Goal: Information Seeking & Learning: Learn about a topic

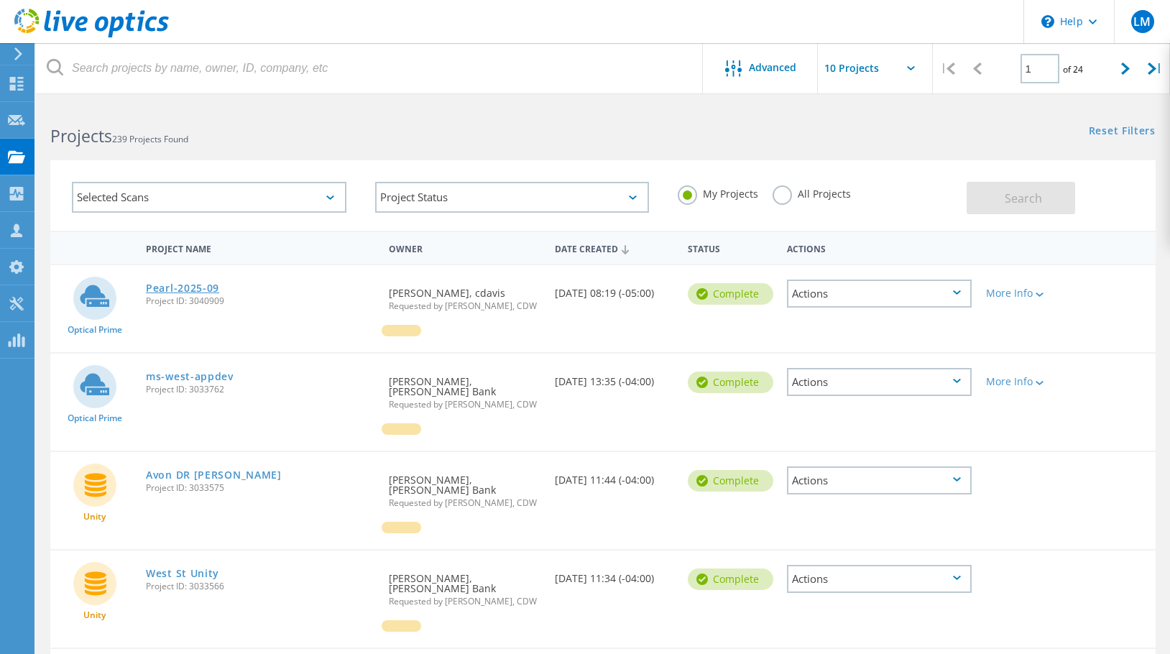
click at [165, 288] on link "Pearl-2025-09" at bounding box center [182, 288] width 73 height 10
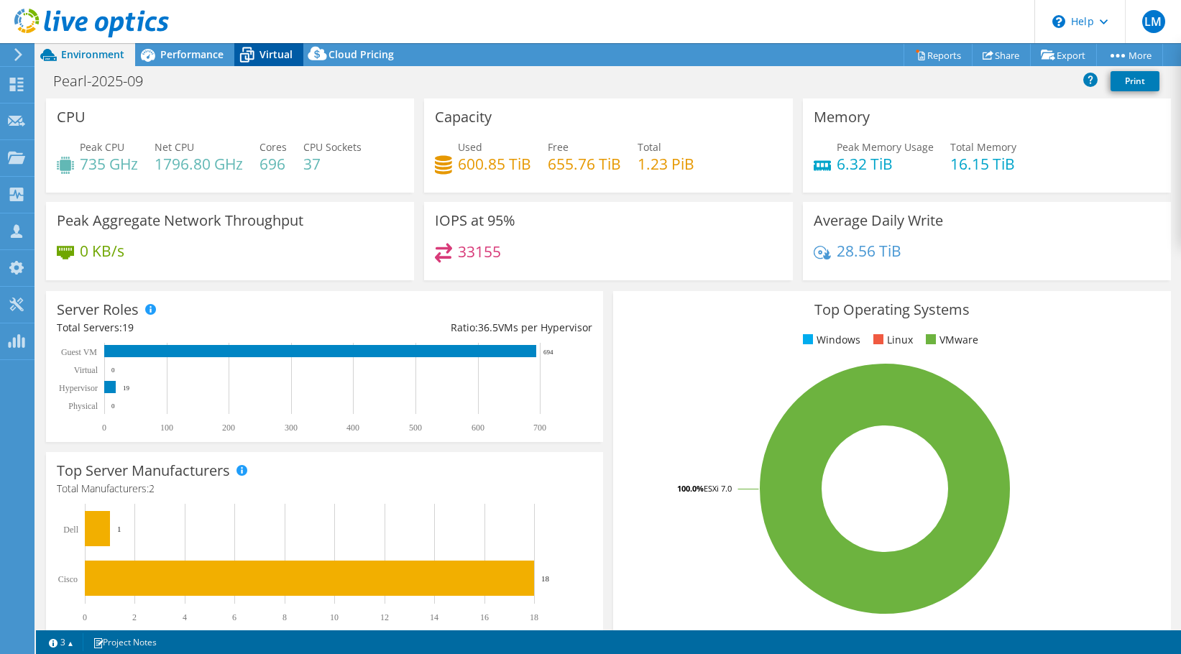
click at [266, 52] on span "Virtual" at bounding box center [275, 54] width 33 height 14
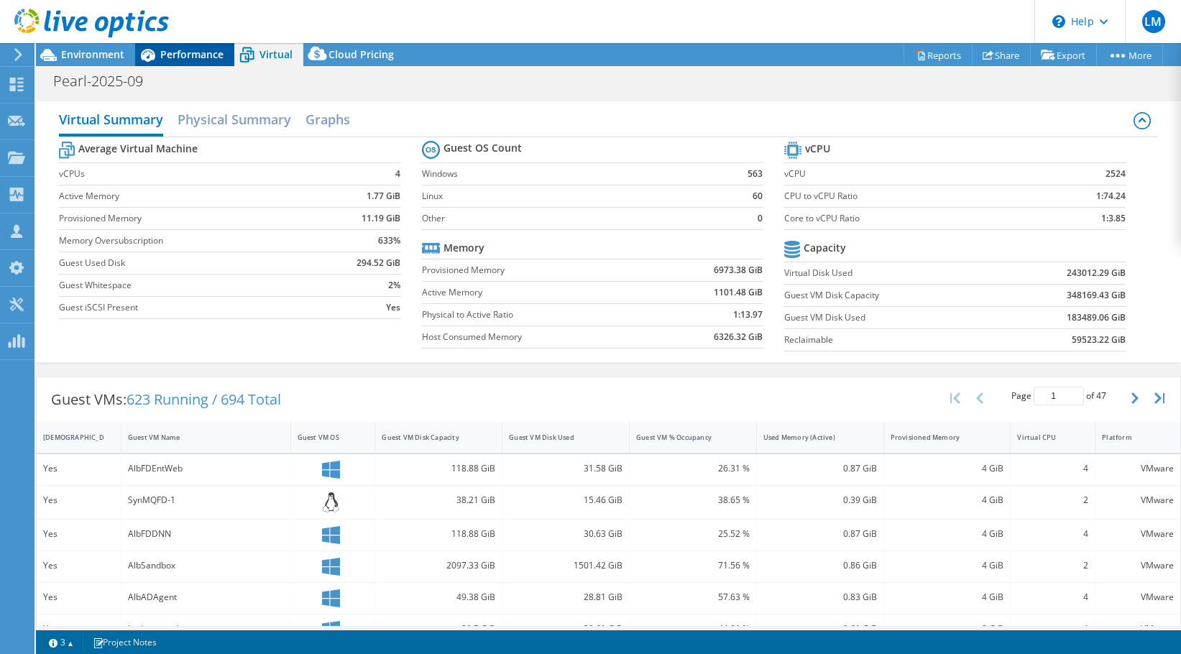
click at [208, 55] on span "Performance" at bounding box center [191, 54] width 63 height 14
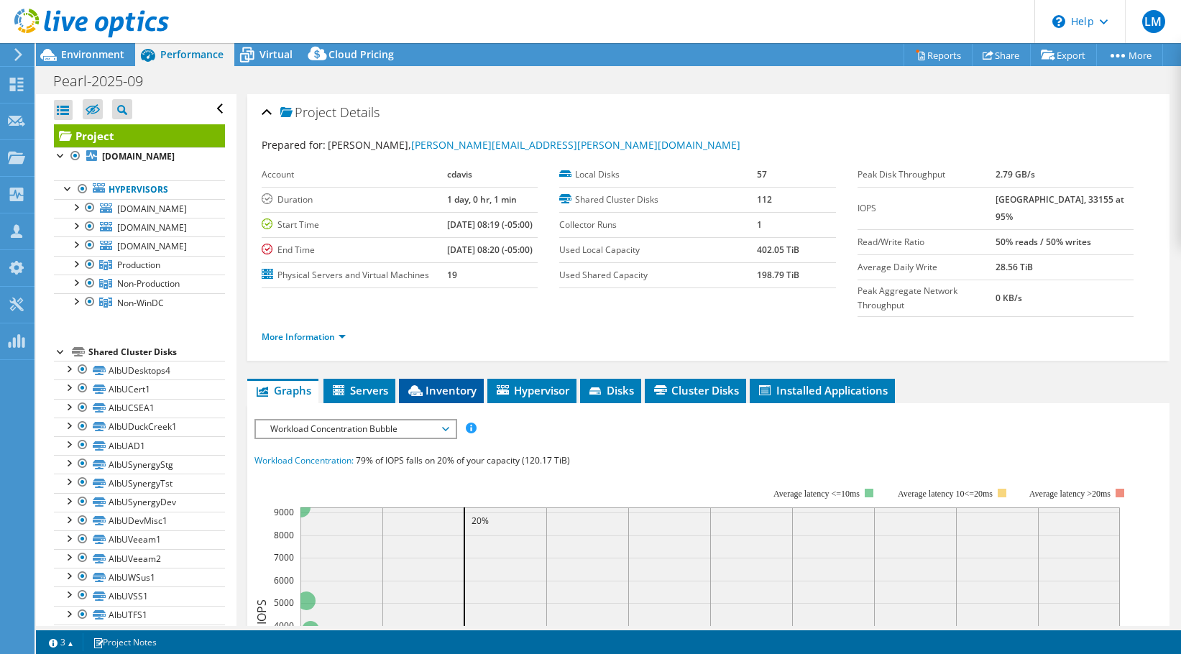
click at [457, 399] on li "Inventory" at bounding box center [441, 391] width 85 height 24
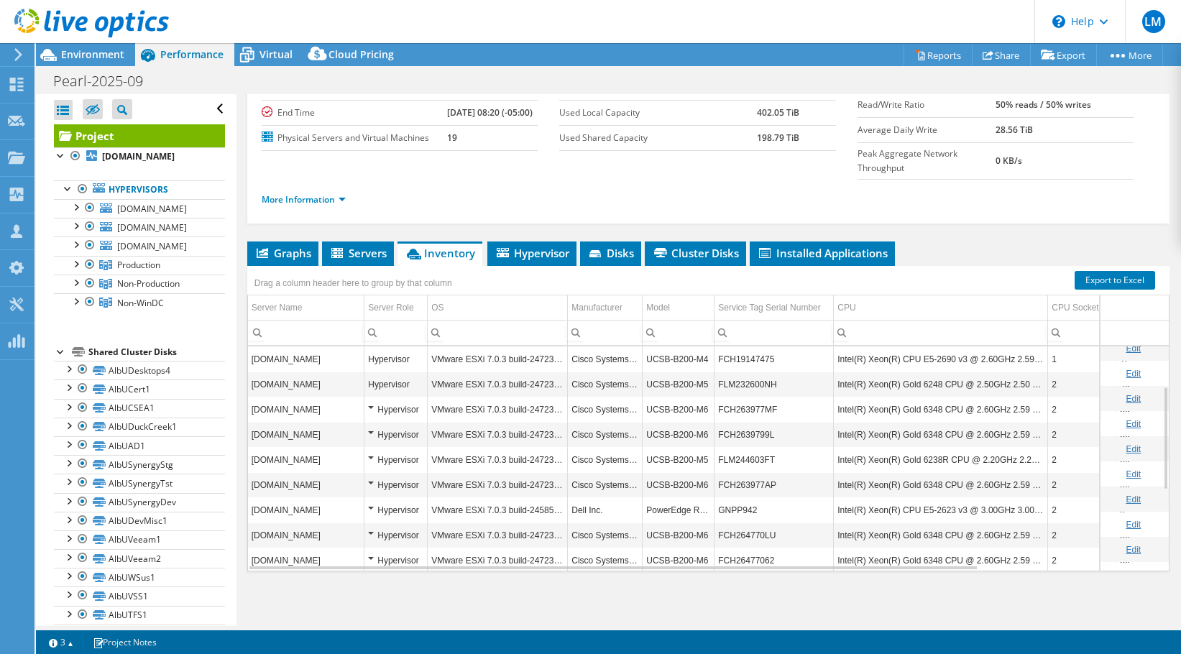
scroll to position [155, 0]
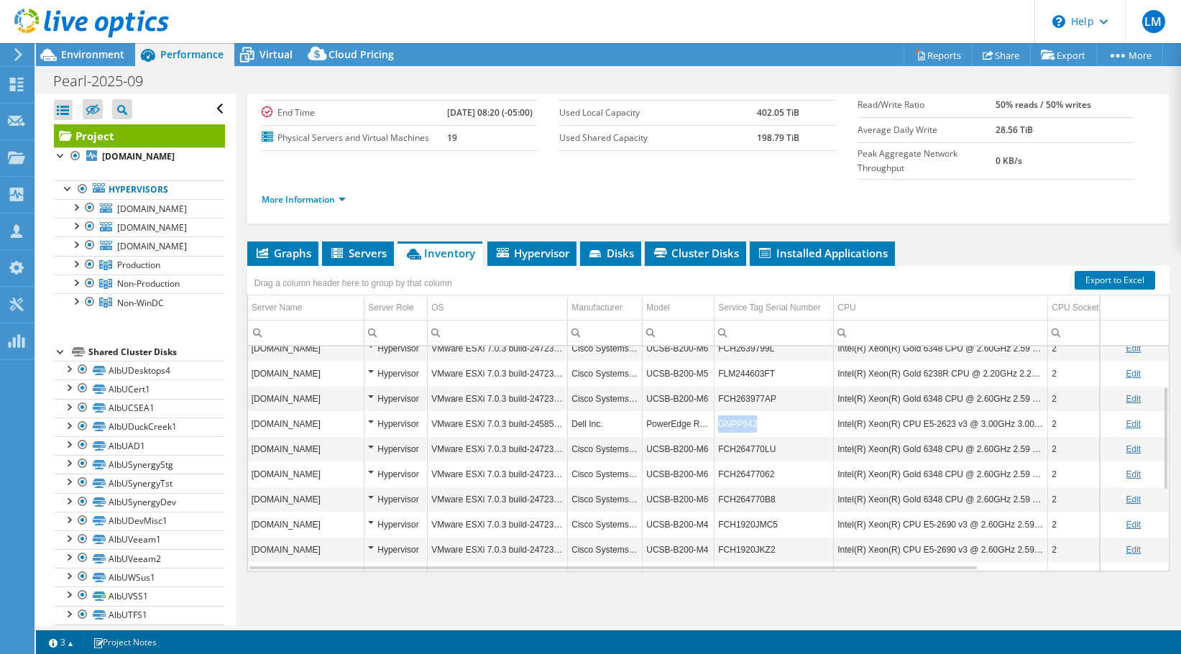
drag, startPoint x: 769, startPoint y: 420, endPoint x: 717, endPoint y: 423, distance: 52.6
click at [717, 423] on td "GNPP942" at bounding box center [773, 423] width 119 height 25
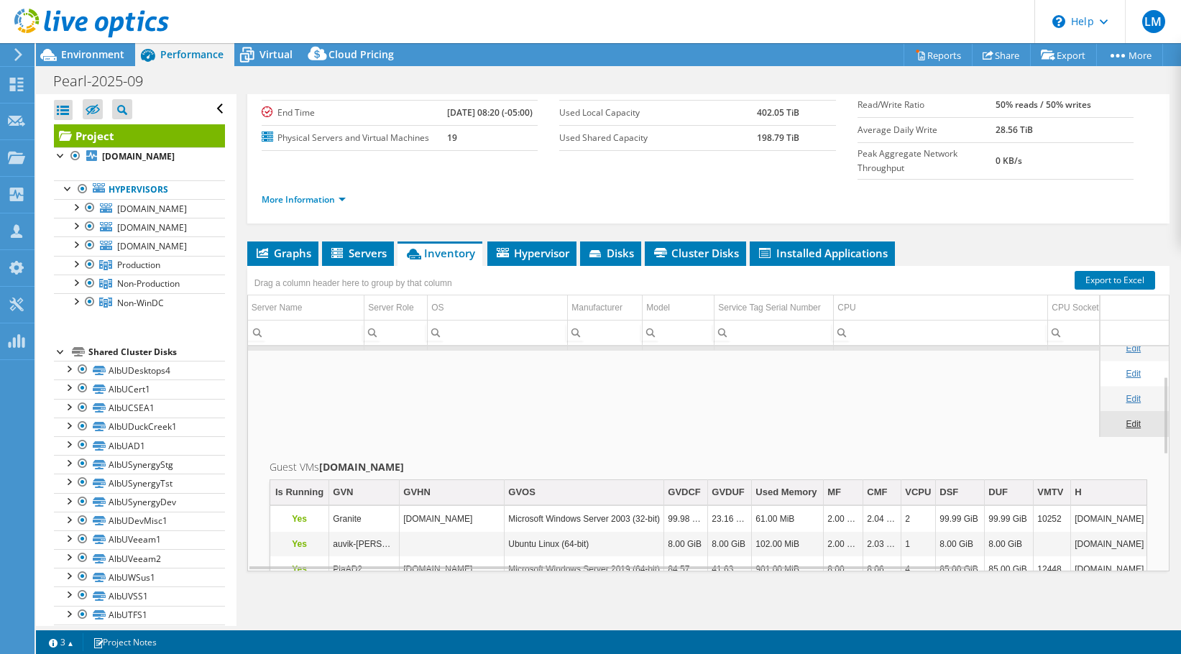
scroll to position [86, 0]
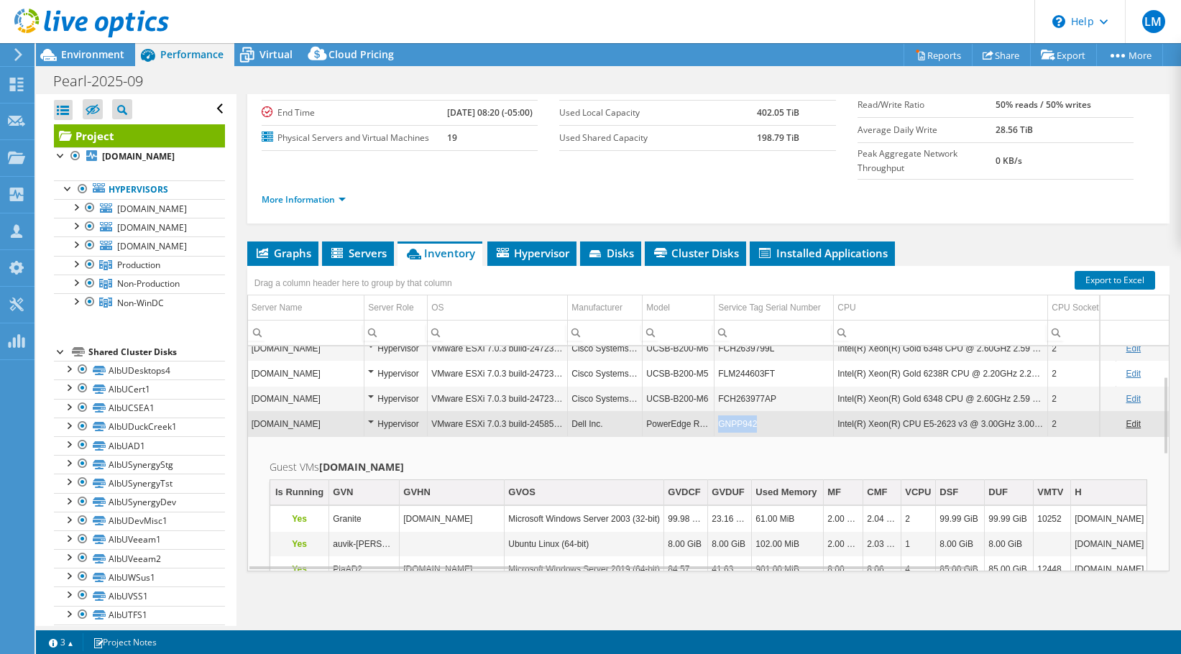
drag, startPoint x: 764, startPoint y: 427, endPoint x: 719, endPoint y: 425, distance: 44.6
click at [719, 425] on td "GNPP942" at bounding box center [773, 423] width 119 height 25
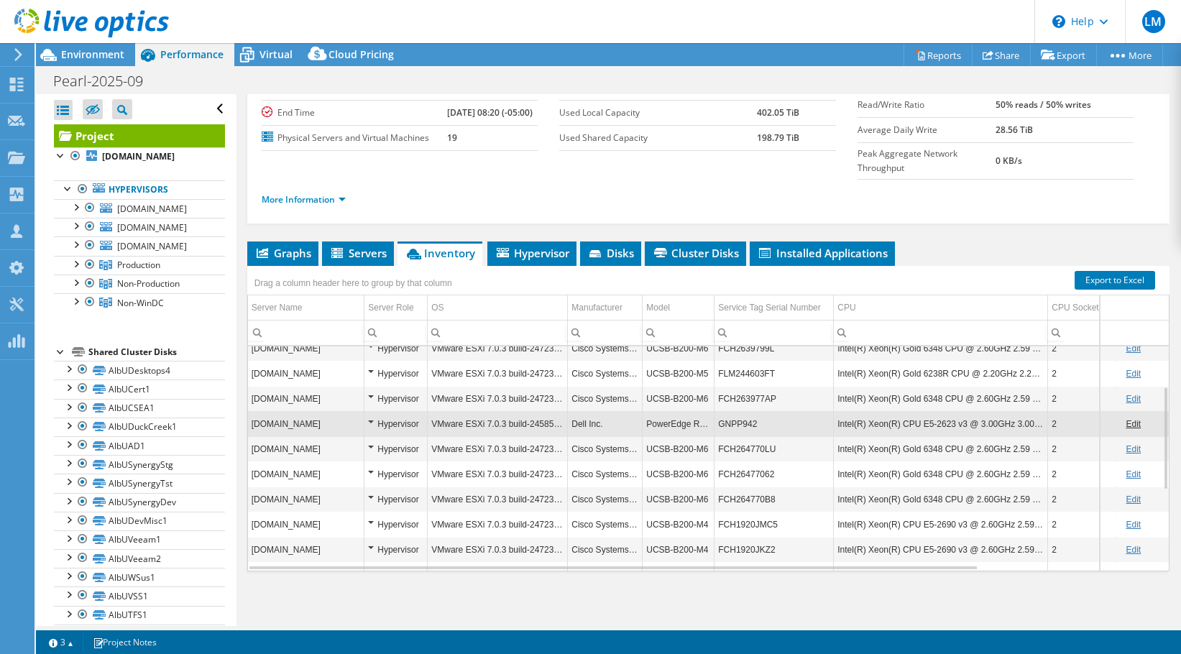
click at [729, 425] on td "GNPP942" at bounding box center [773, 423] width 119 height 25
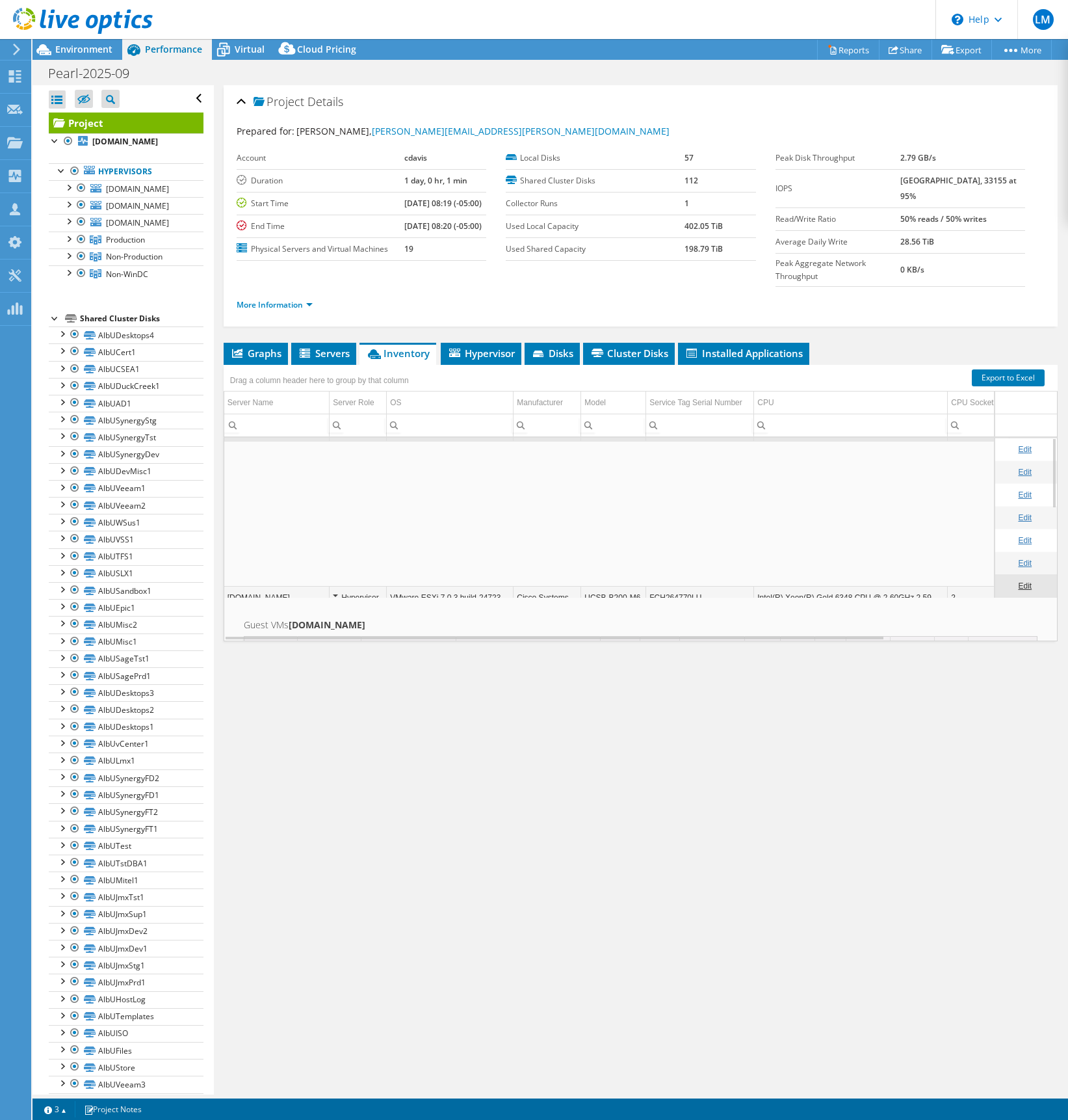
scroll to position [0, 0]
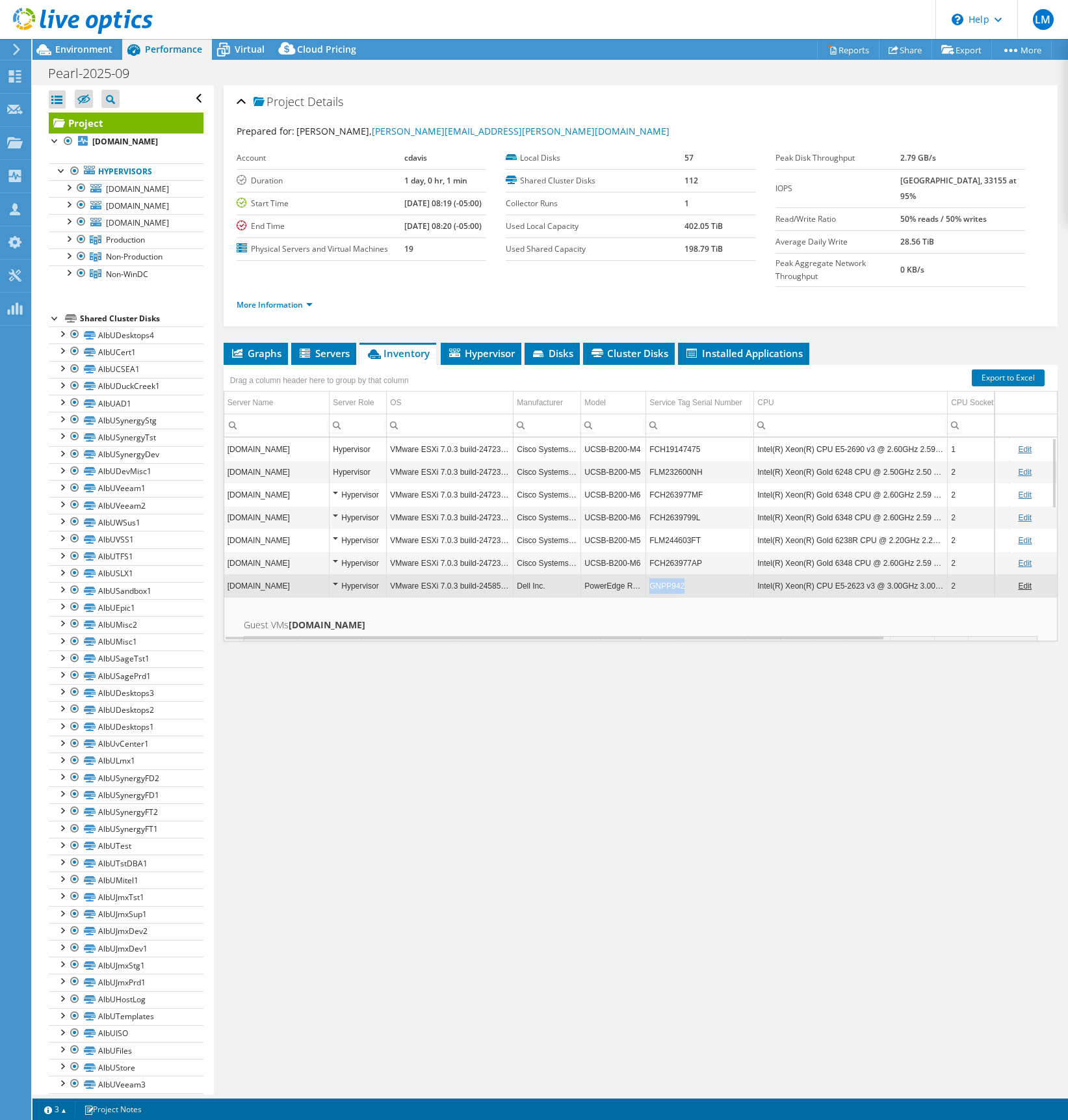
drag, startPoint x: 688, startPoint y: 603, endPoint x: 646, endPoint y: 604, distance: 42.0
click at [646, 591] on td "GNPP942" at bounding box center [699, 585] width 108 height 23
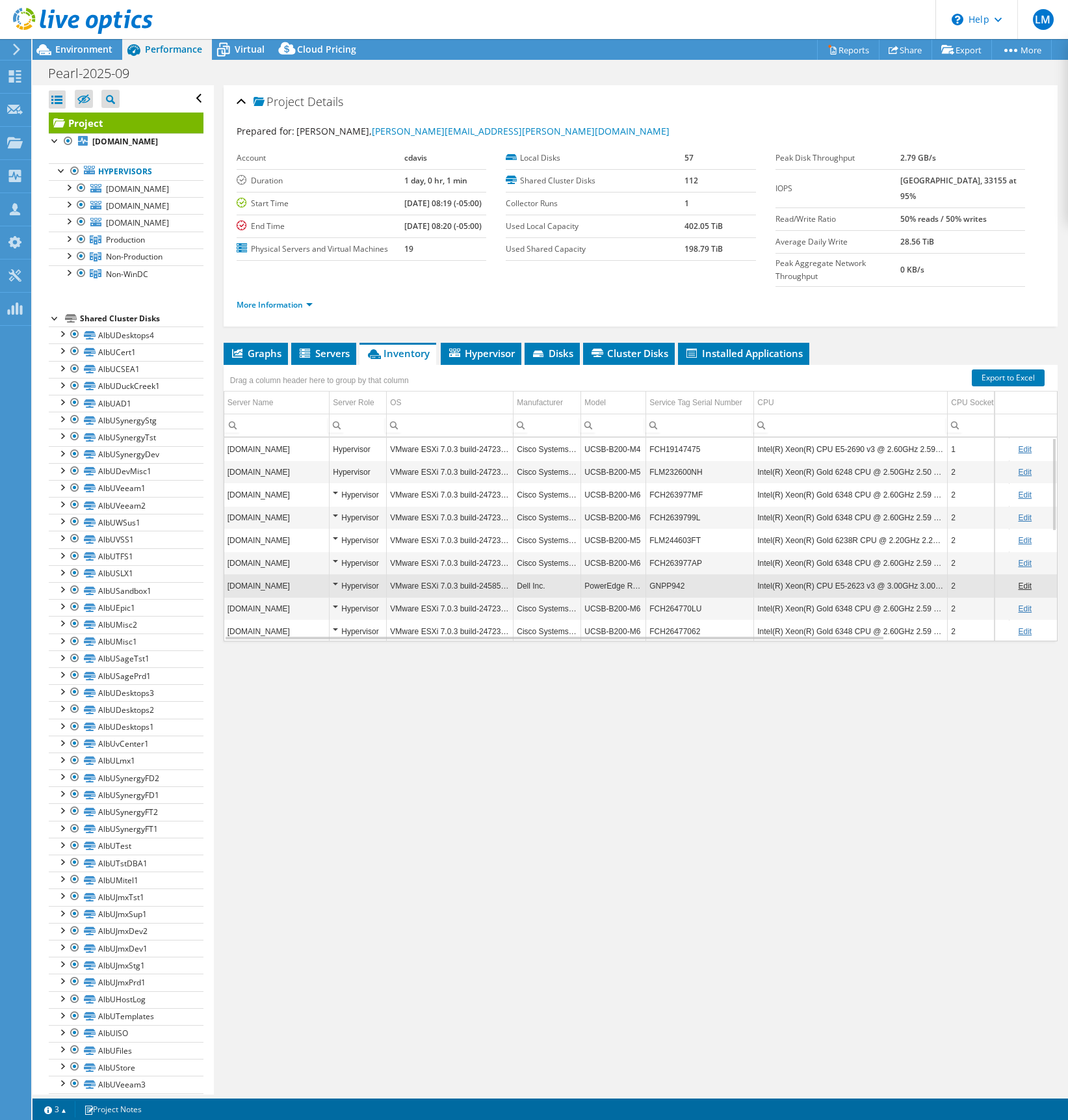
click at [666, 591] on td "GNPP942" at bounding box center [699, 585] width 108 height 23
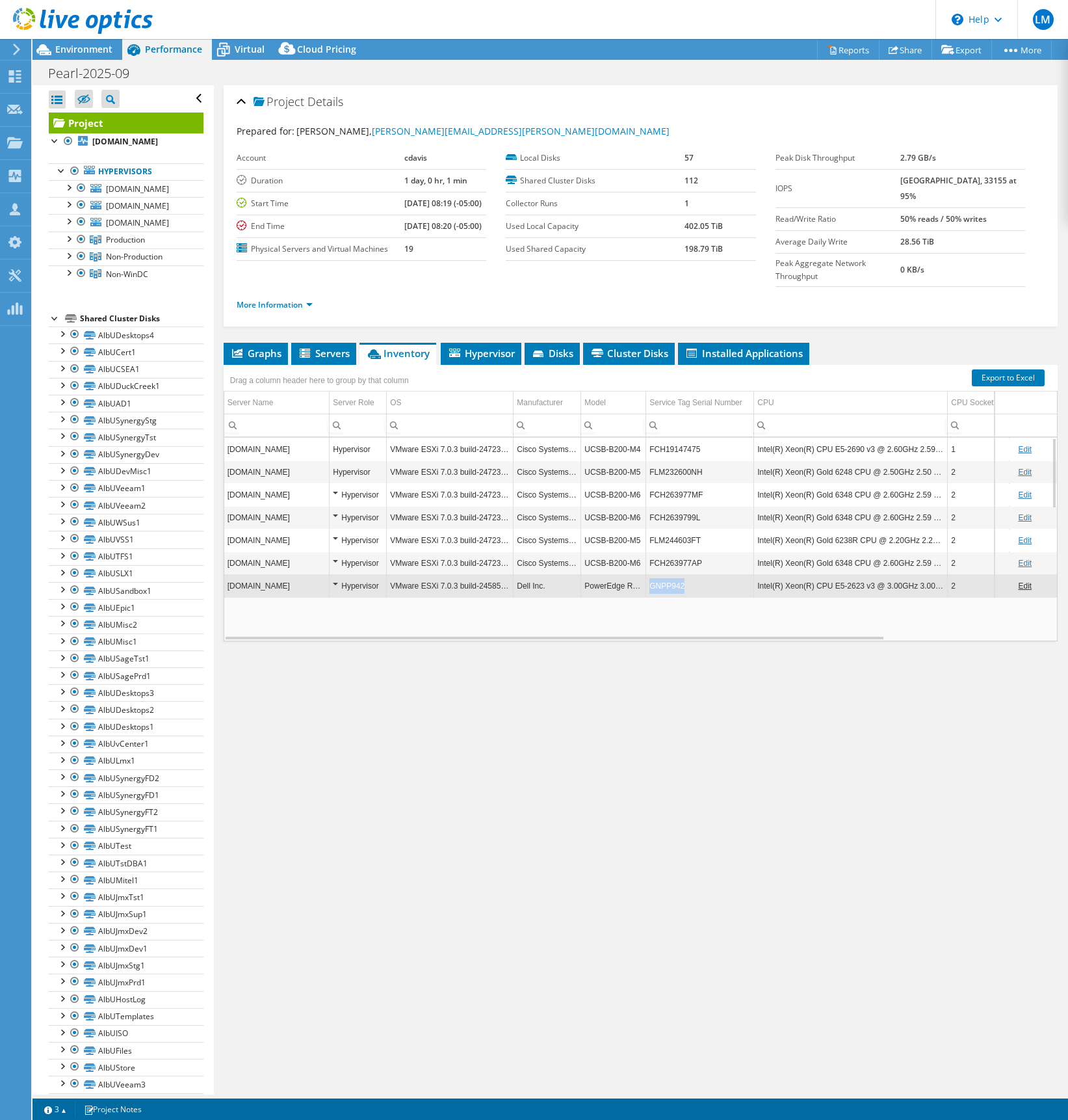
click at [666, 591] on td "GNPP942" at bounding box center [699, 585] width 108 height 23
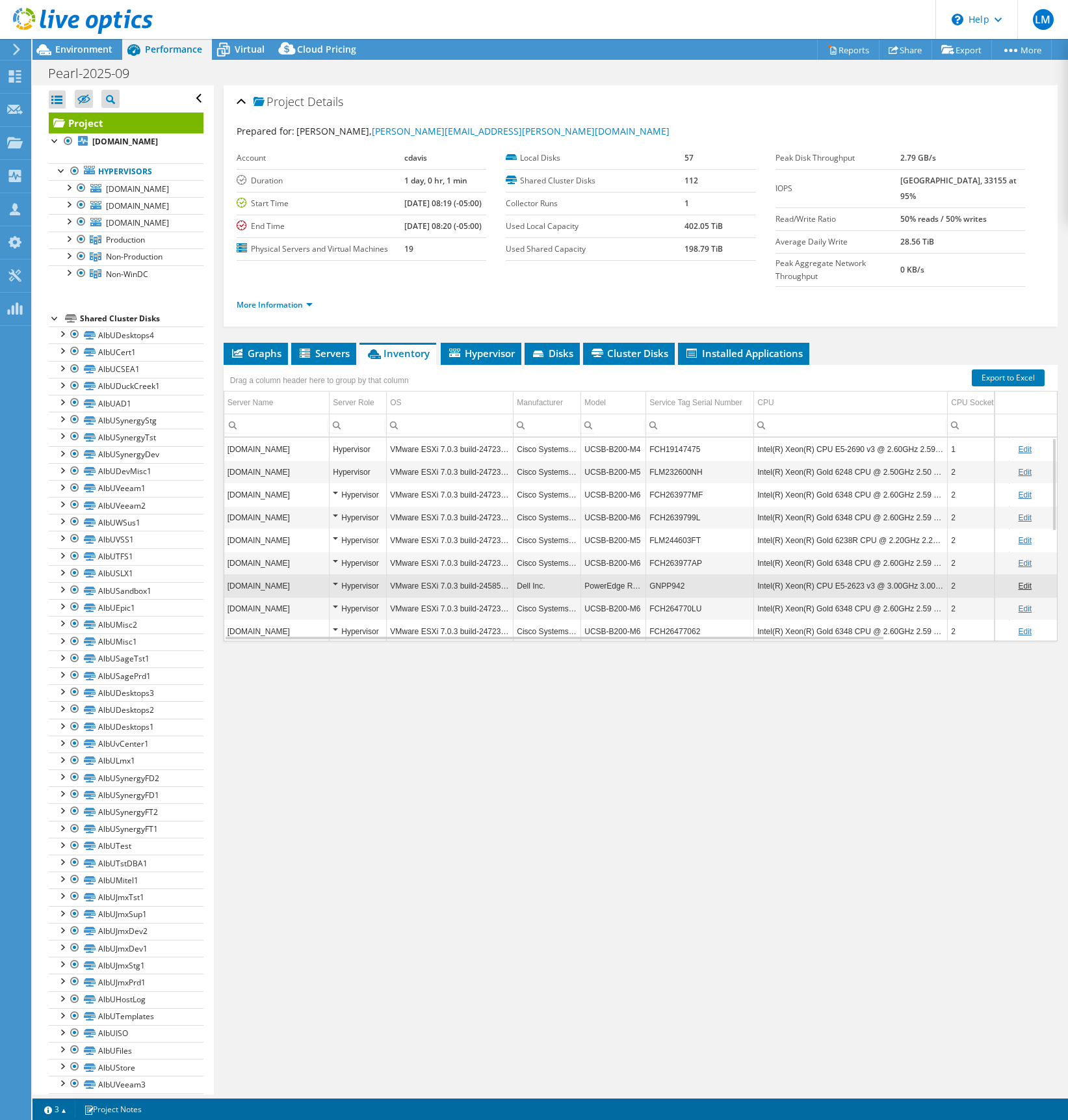
click at [666, 591] on td "GNPP942" at bounding box center [699, 585] width 108 height 23
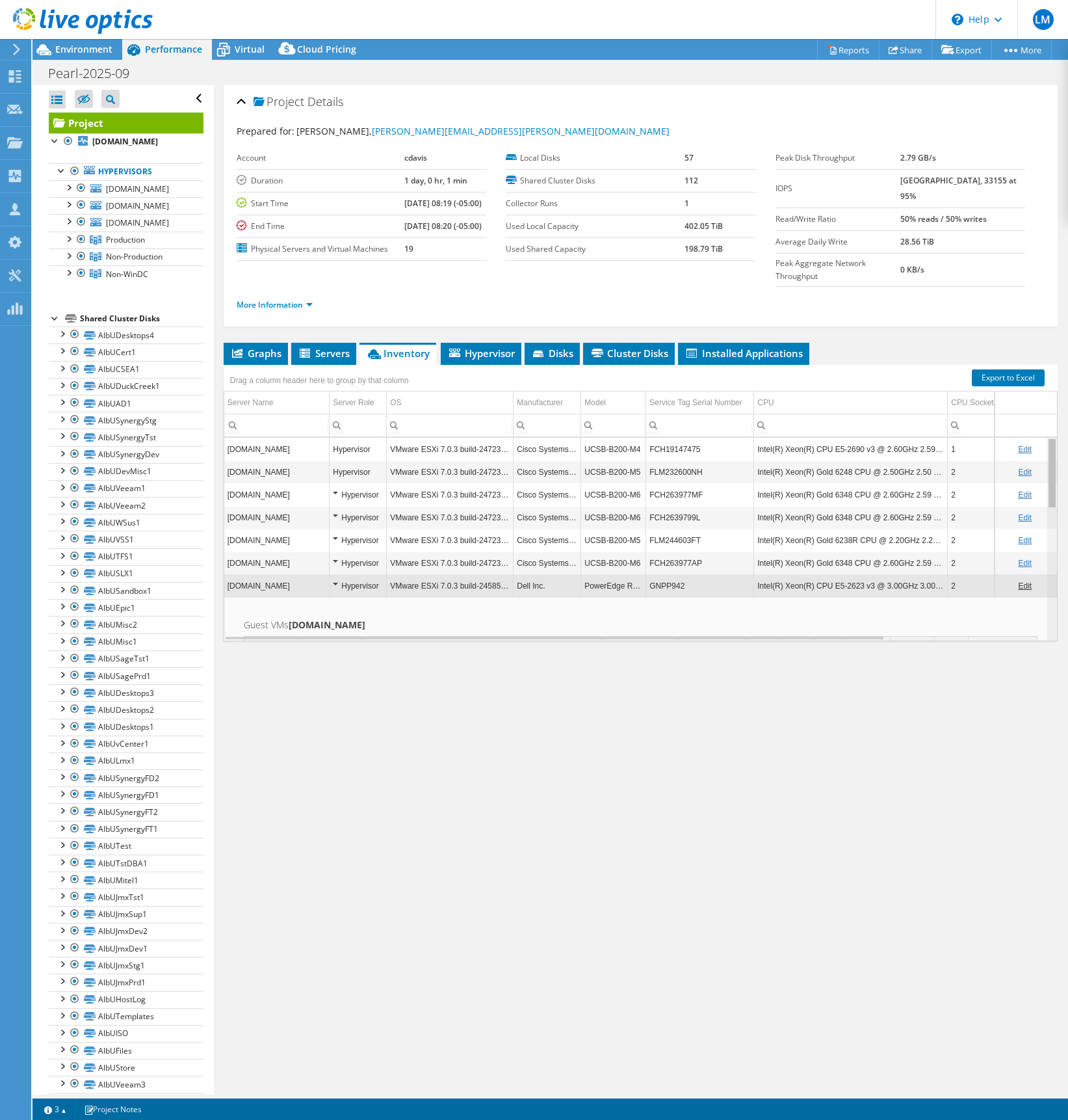
drag, startPoint x: 1044, startPoint y: 470, endPoint x: 1032, endPoint y: 466, distance: 12.6
click at [1032, 467] on body "LM Partner Team Member Lapetino Mike mikelap@cdw.com CDW My Profile Log Out \n …" at bounding box center [534, 560] width 1068 height 1120
click at [681, 591] on div "Project Details Prepared for: Chris Davis, chris.davis@pearlinsurance.com Accou…" at bounding box center [640, 589] width 854 height 1009
